Goal: Navigation & Orientation: Understand site structure

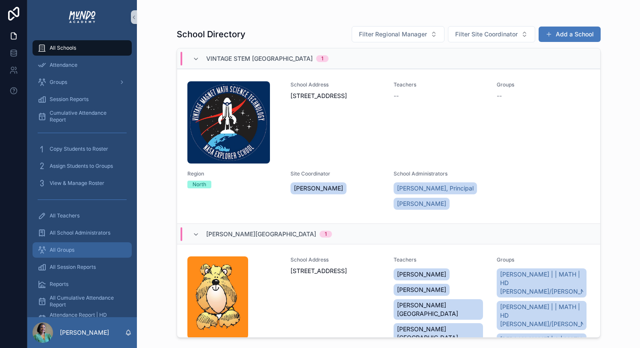
click at [60, 252] on span "All Groups" at bounding box center [62, 249] width 25 height 7
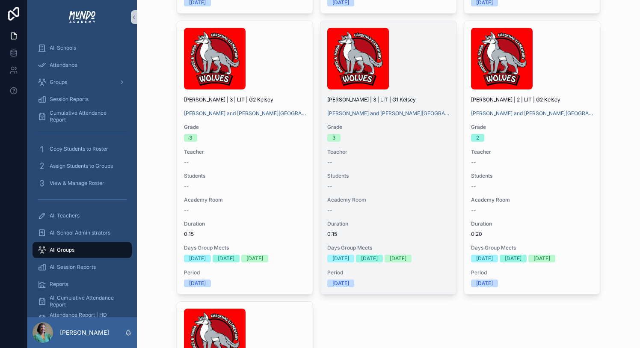
scroll to position [2125, 0]
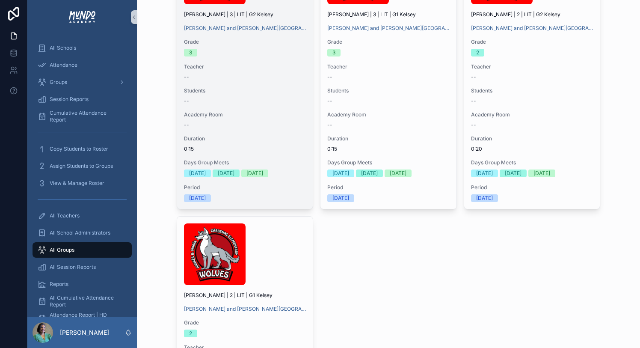
click at [253, 128] on div "Academy Room --" at bounding box center [245, 119] width 122 height 17
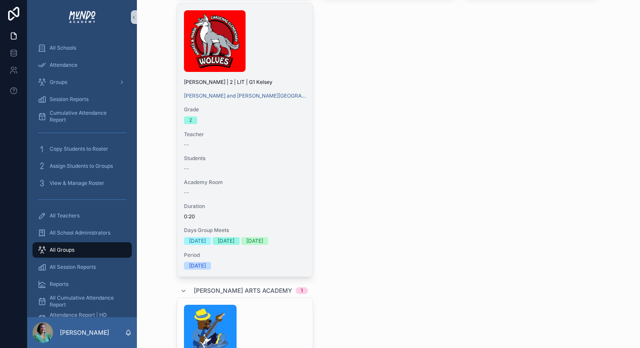
scroll to position [2339, 0]
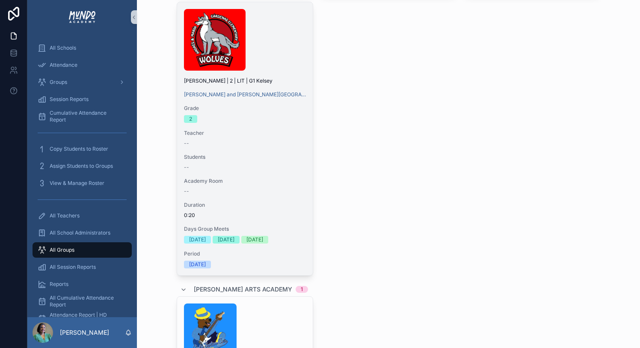
click at [225, 243] on div "Days Group Meets [DATE] [DATE] [DATE]" at bounding box center [245, 234] width 122 height 18
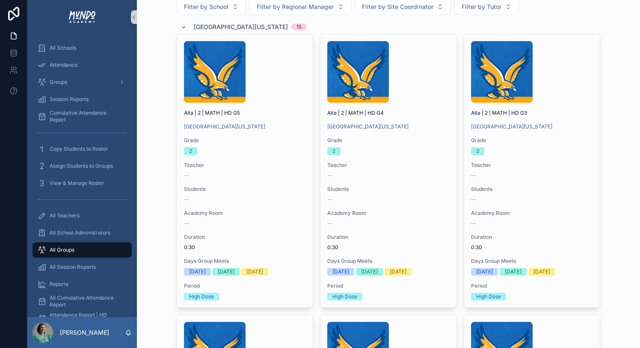
scroll to position [0, 0]
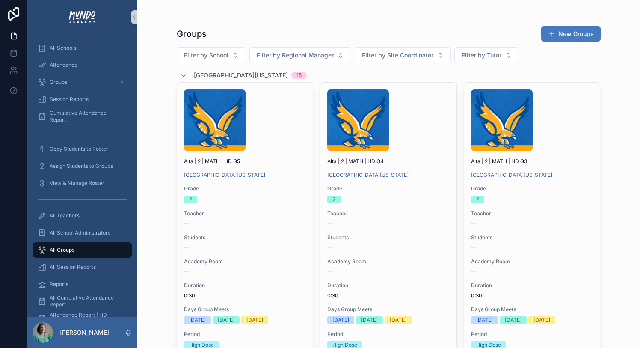
click at [576, 33] on button "New Groups" at bounding box center [570, 33] width 59 height 15
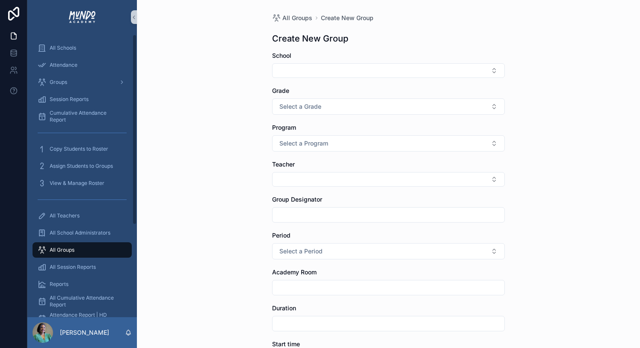
click at [56, 248] on span "All Groups" at bounding box center [62, 249] width 25 height 7
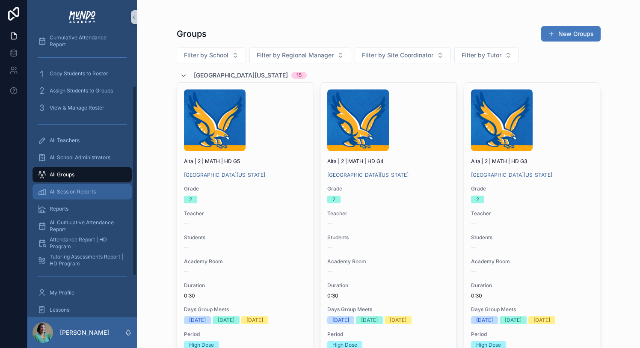
scroll to position [76, 0]
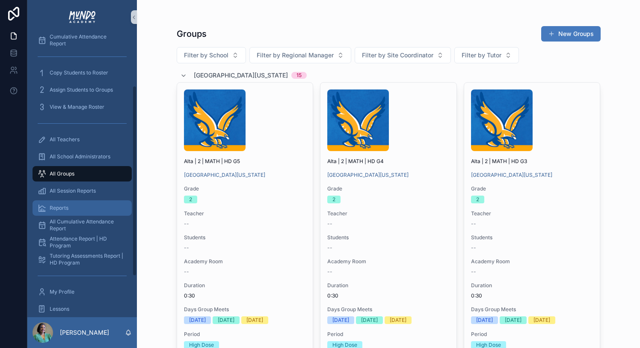
click at [59, 211] on div "Reports" at bounding box center [82, 208] width 89 height 14
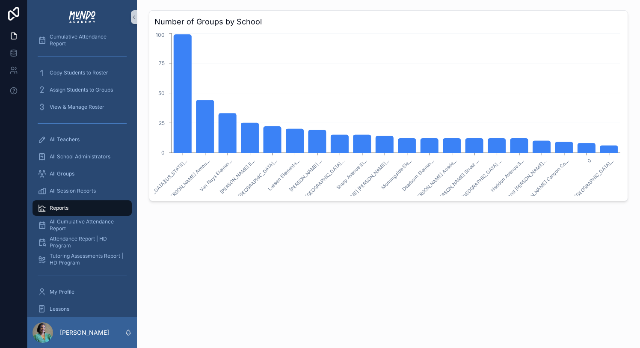
click at [214, 178] on text "Van Nuys Elemen..." at bounding box center [215, 175] width 35 height 35
click at [65, 175] on span "All Groups" at bounding box center [62, 173] width 25 height 7
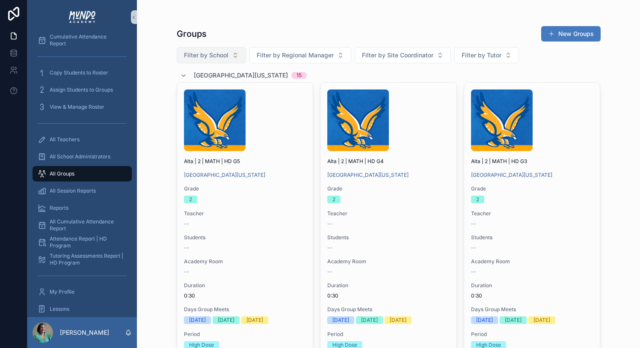
click at [228, 59] on button "Filter by School" at bounding box center [211, 55] width 69 height 16
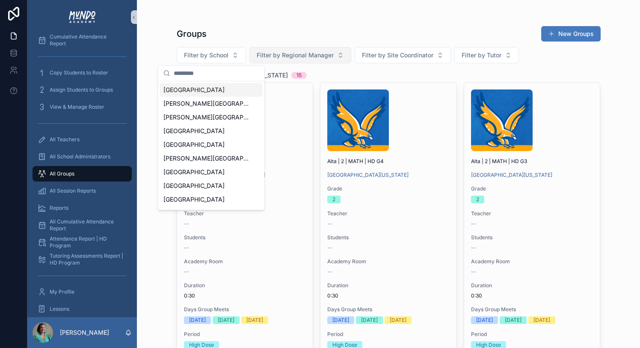
click at [284, 53] on span "Filter by Regional Manager" at bounding box center [295, 55] width 77 height 9
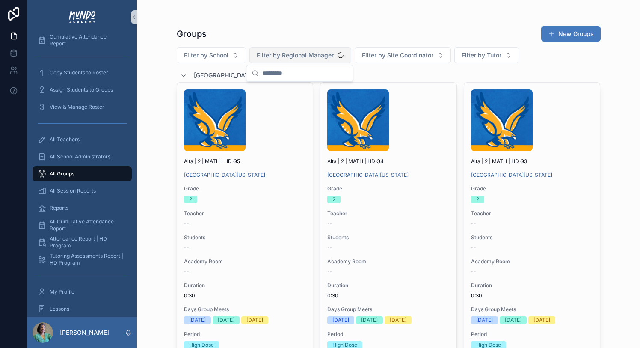
click at [284, 53] on span "Filter by Regional Manager" at bounding box center [295, 55] width 77 height 9
click at [353, 53] on div "Filter by School Filter by Regional Manager Filter by Site Coordinator Filter b…" at bounding box center [389, 55] width 424 height 16
click at [384, 56] on span "Filter by Site Coordinator" at bounding box center [397, 55] width 71 height 9
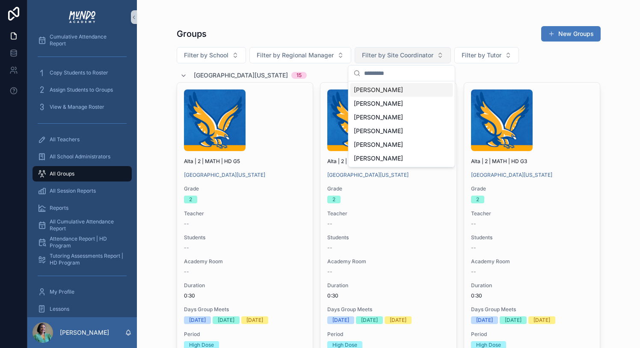
click at [384, 56] on span "Filter by Site Coordinator" at bounding box center [397, 55] width 71 height 9
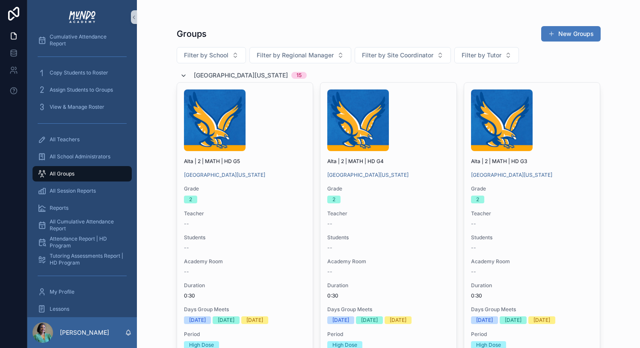
click at [186, 74] on icon "scrollable content" at bounding box center [183, 75] width 7 height 7
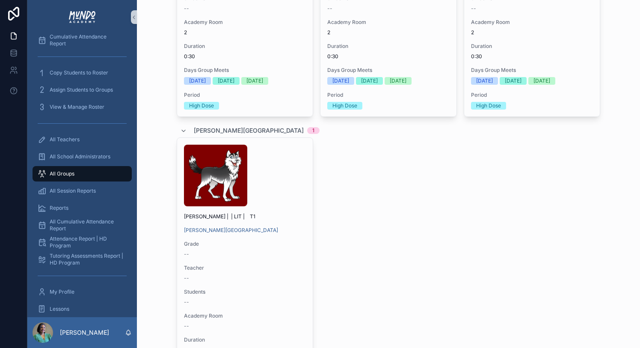
scroll to position [1821, 0]
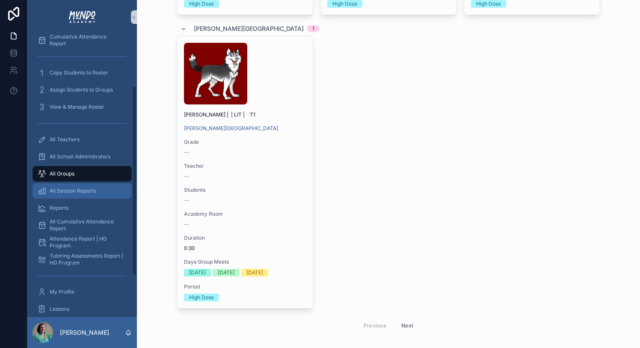
click at [82, 190] on span "All Session Reports" at bounding box center [73, 190] width 46 height 7
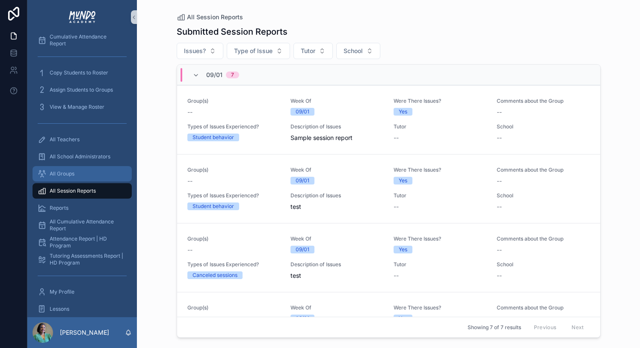
click at [62, 172] on span "All Groups" at bounding box center [62, 173] width 25 height 7
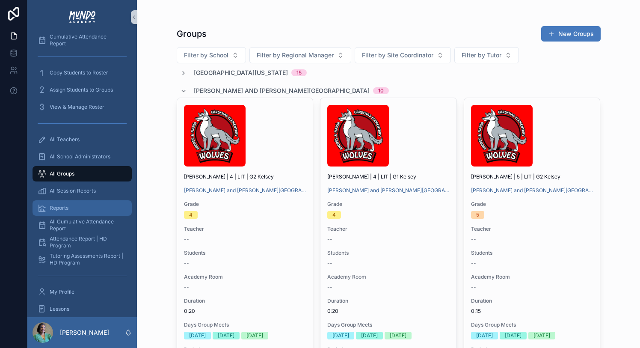
click at [59, 206] on span "Reports" at bounding box center [59, 207] width 19 height 7
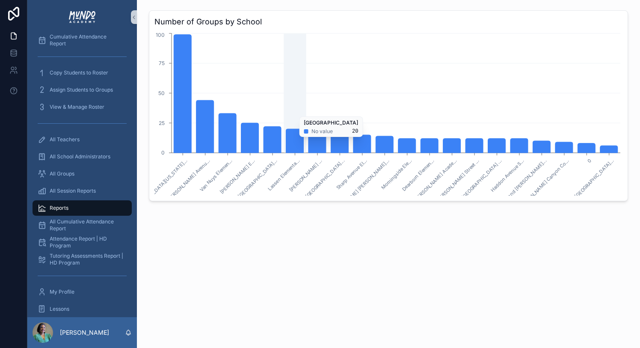
click at [297, 141] on icon "chart" at bounding box center [295, 141] width 18 height 24
